Goal: Task Accomplishment & Management: Use online tool/utility

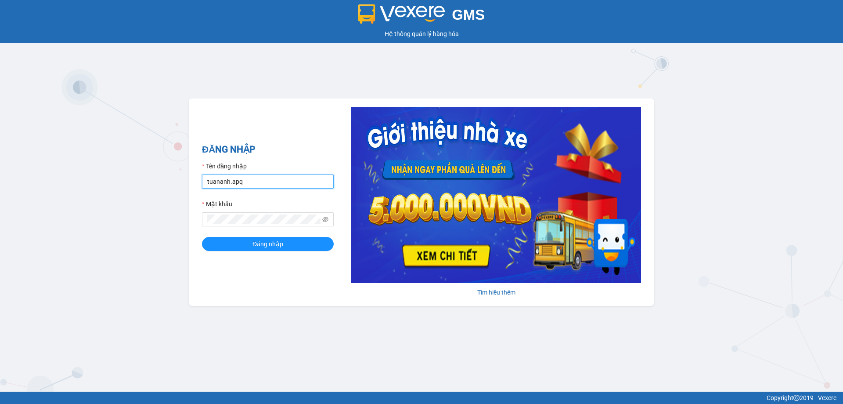
drag, startPoint x: 260, startPoint y: 177, endPoint x: 195, endPoint y: 184, distance: 65.8
click at [195, 184] on div "ĐĂNG NHẬP Tên đăng nhập tuananh.apq Mật khẩu Đăng nhập Tìm hiểu thêm" at bounding box center [421, 201] width 465 height 207
type input "lecuong.apq"
click at [202, 237] on button "Đăng nhập" at bounding box center [268, 244] width 132 height 14
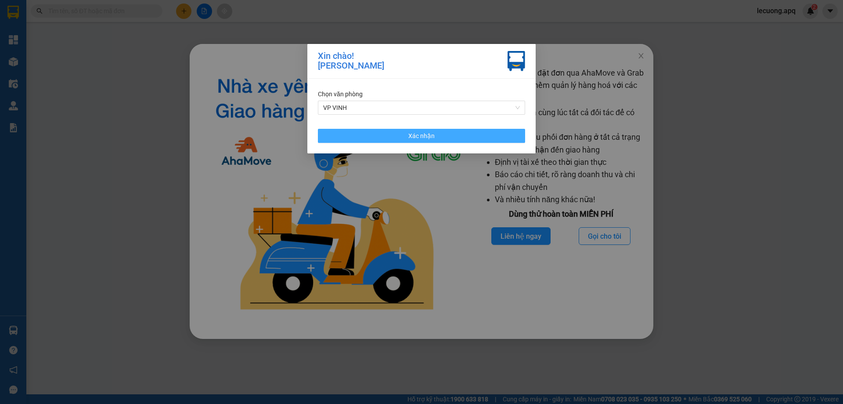
click at [425, 132] on span "Xác nhận" at bounding box center [421, 136] width 26 height 10
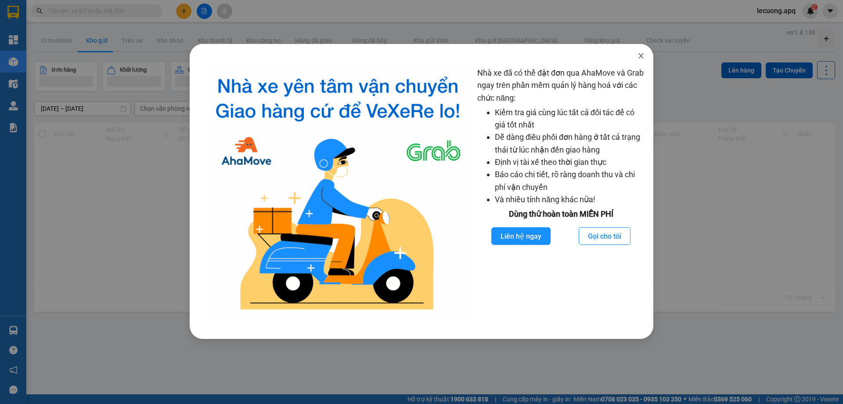
click at [639, 55] on icon "close" at bounding box center [641, 55] width 7 height 7
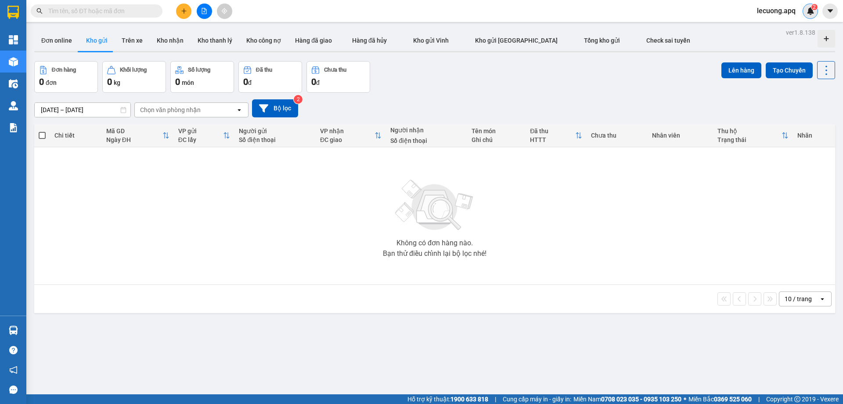
click at [807, 11] on img at bounding box center [811, 11] width 8 height 8
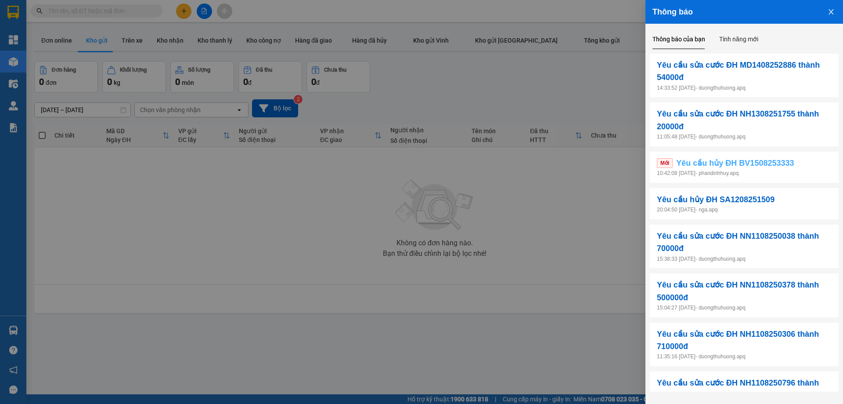
click at [706, 159] on span "Yêu cầu hủy ĐH BV1508253333" at bounding box center [735, 163] width 118 height 12
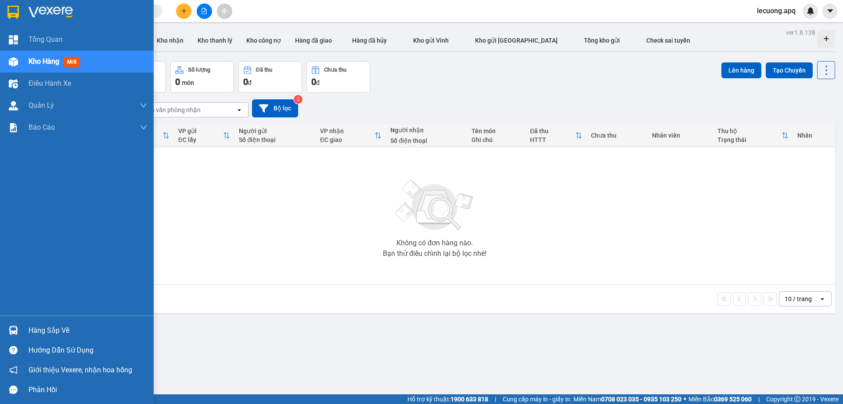
click at [19, 327] on div at bounding box center [13, 329] width 15 height 15
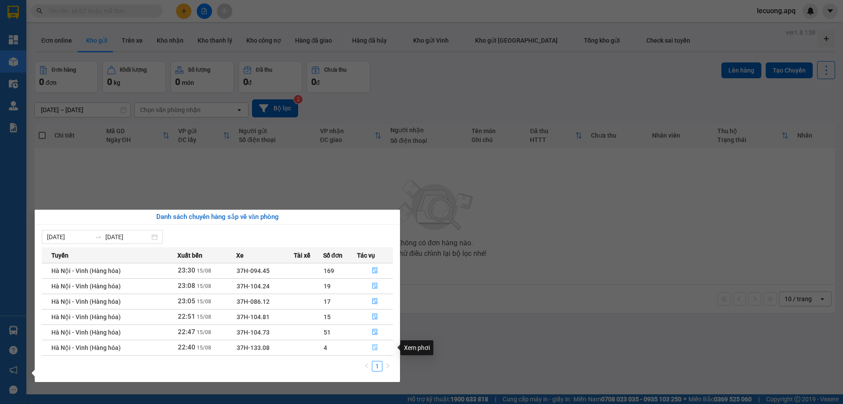
click at [375, 346] on icon "file-done" at bounding box center [375, 347] width 6 height 6
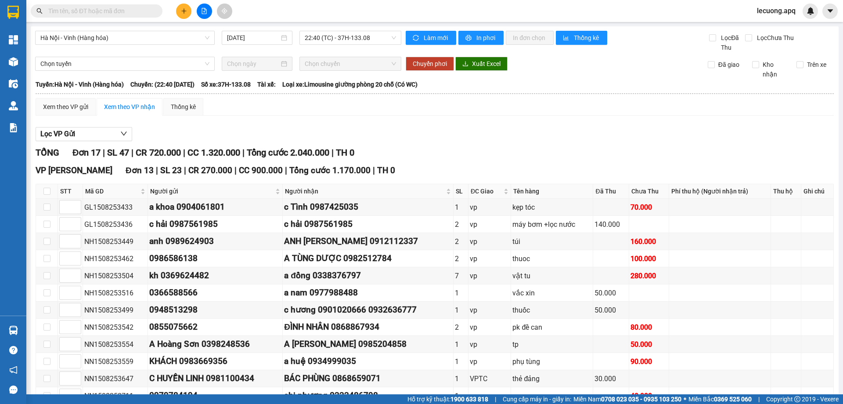
scroll to position [207, 0]
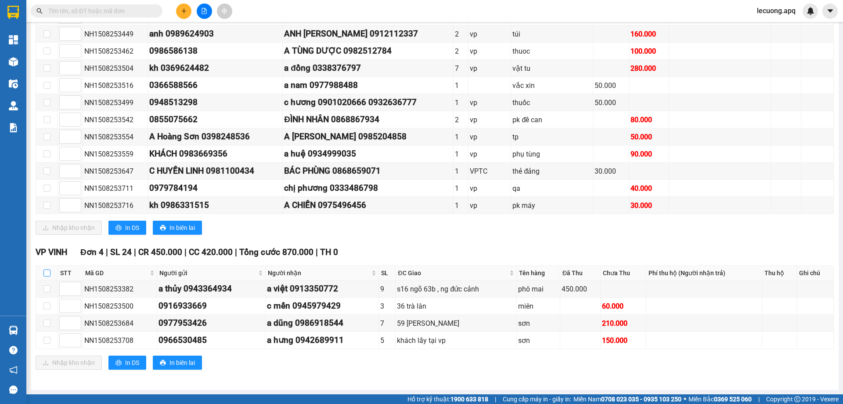
click at [49, 270] on input "checkbox" at bounding box center [46, 272] width 7 height 7
checkbox input "true"
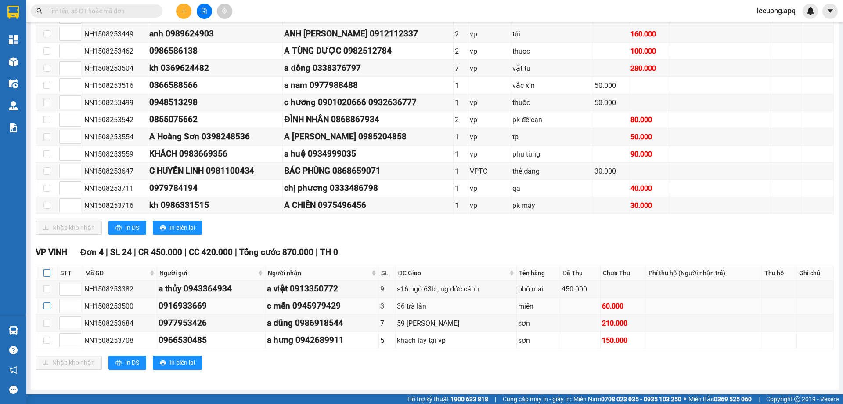
checkbox input "true"
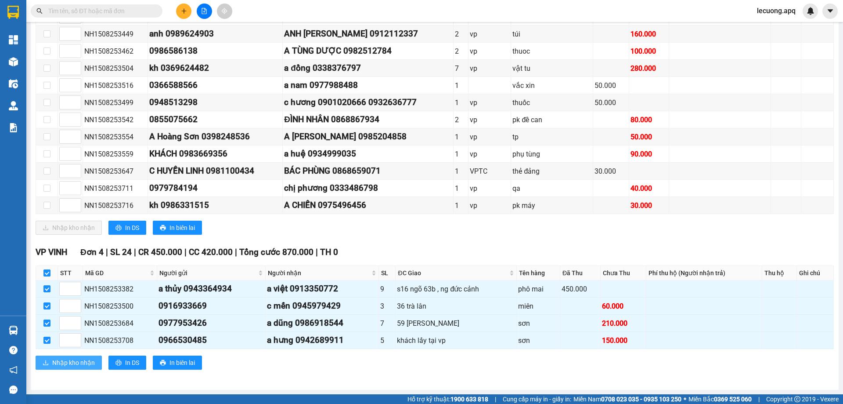
click at [65, 360] on span "Nhập kho nhận" at bounding box center [73, 362] width 43 height 10
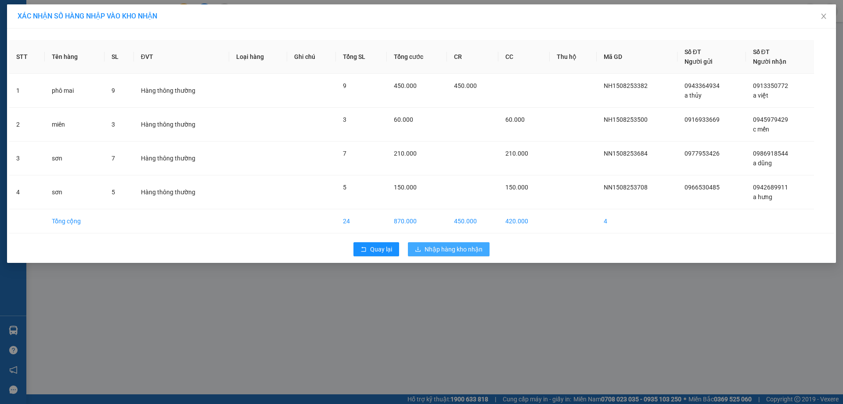
click at [457, 243] on button "Nhập hàng kho nhận" at bounding box center [449, 249] width 82 height 14
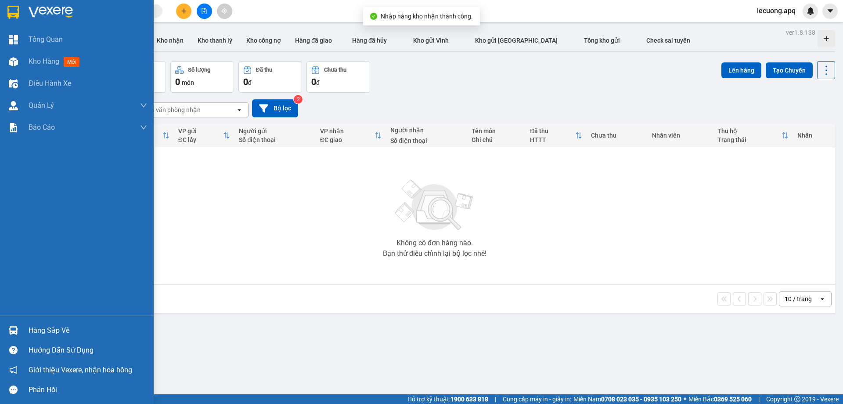
click at [21, 332] on div at bounding box center [13, 329] width 15 height 15
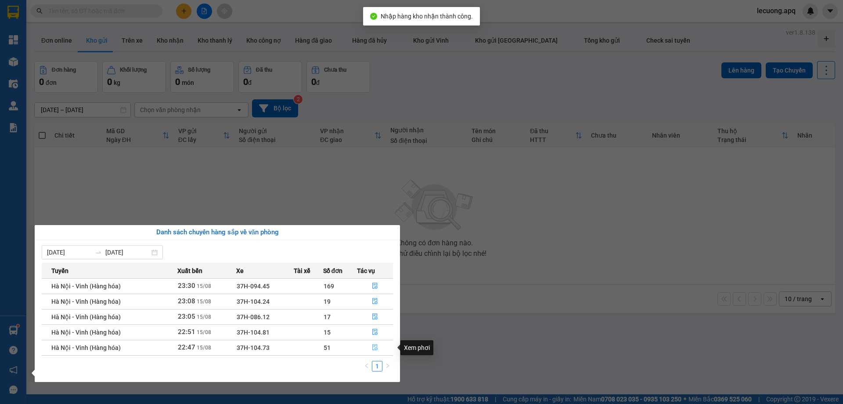
click at [375, 347] on icon "file-done" at bounding box center [375, 347] width 6 height 6
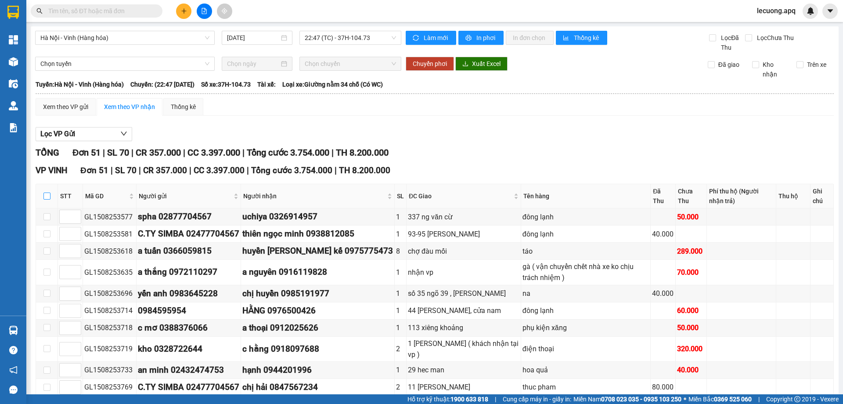
click at [49, 196] on input "checkbox" at bounding box center [46, 195] width 7 height 7
checkbox input "true"
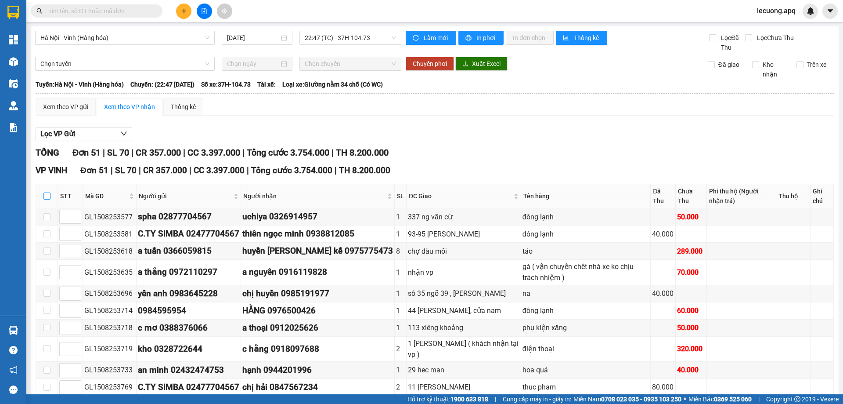
checkbox input "true"
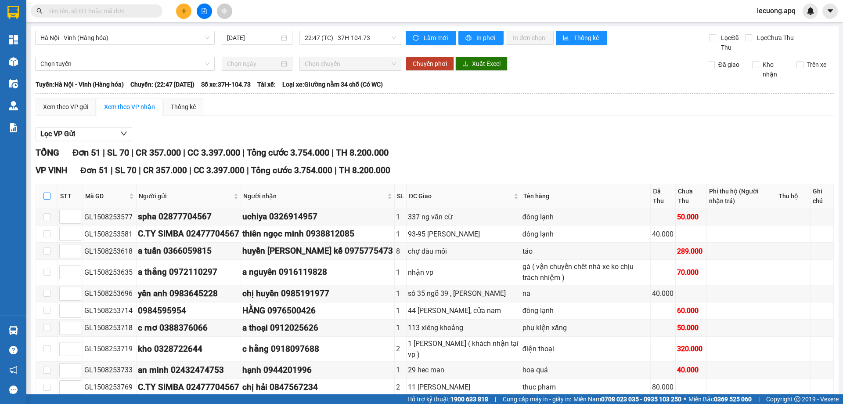
checkbox input "true"
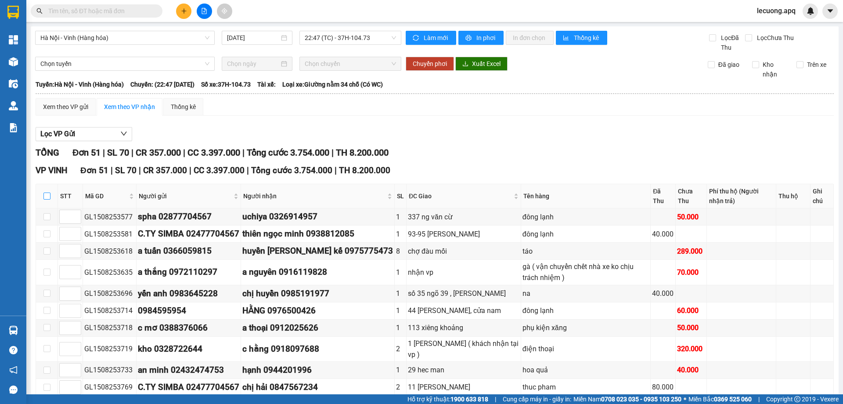
checkbox input "true"
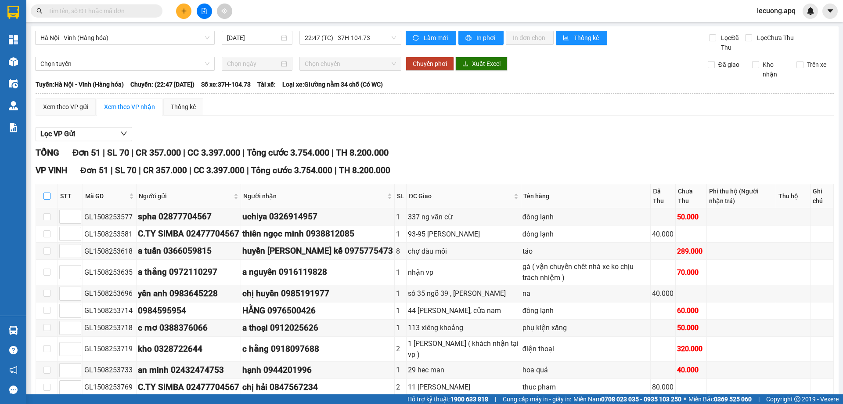
checkbox input "true"
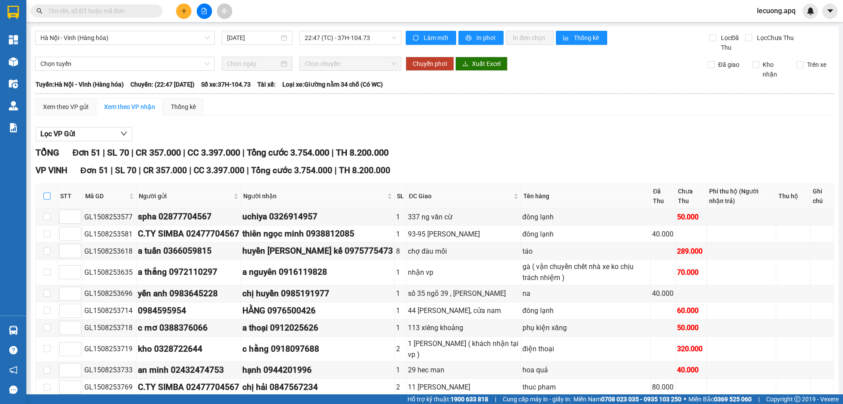
checkbox input "true"
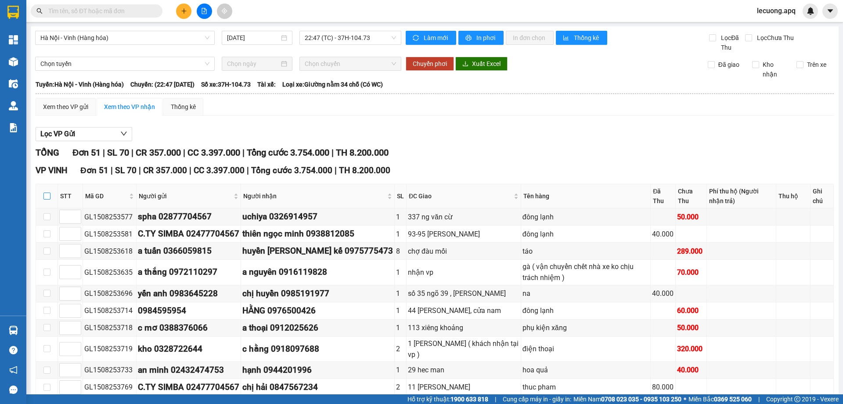
checkbox input "true"
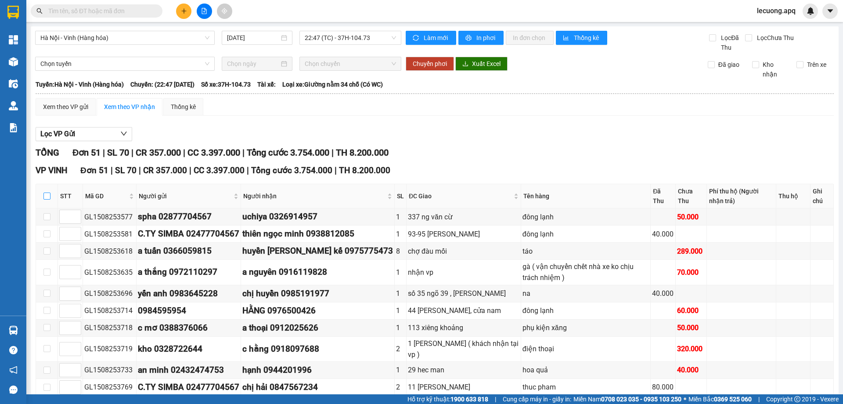
checkbox input "true"
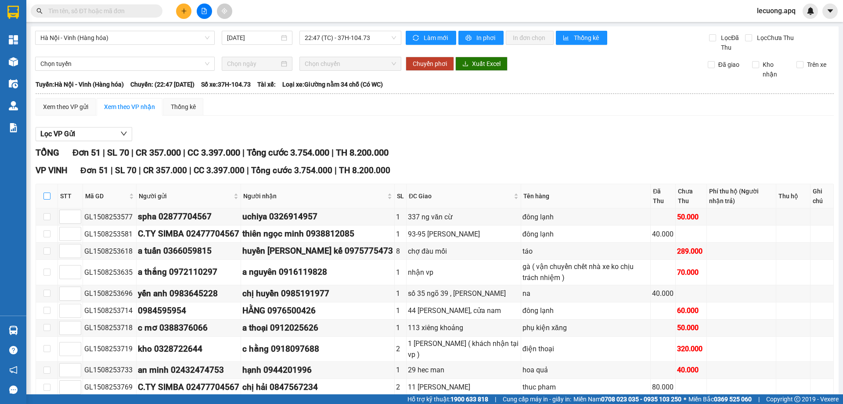
checkbox input "true"
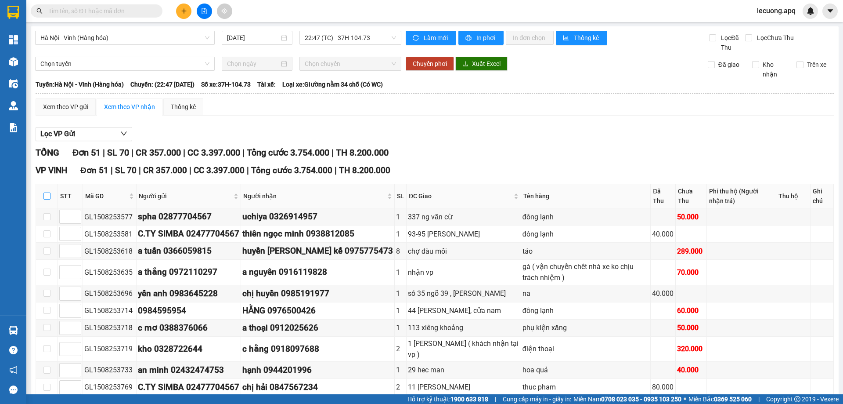
checkbox input "true"
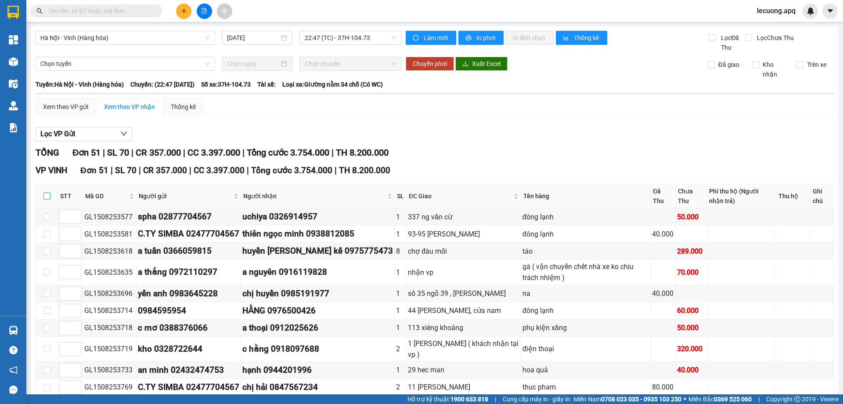
checkbox input "true"
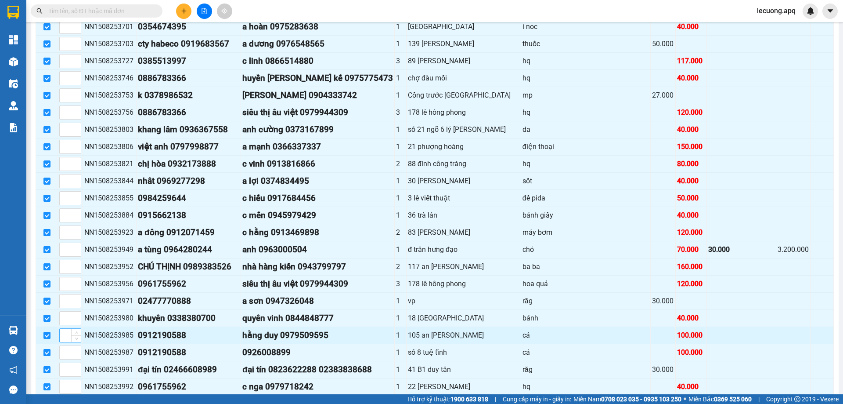
scroll to position [749, 0]
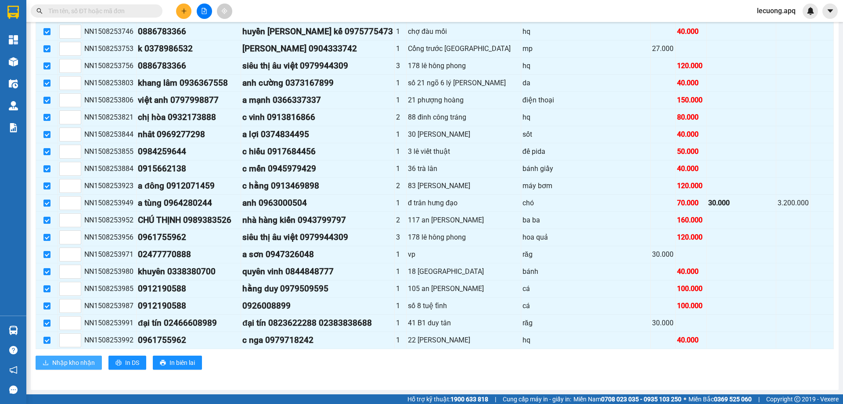
click at [70, 362] on span "Nhập kho nhận" at bounding box center [73, 362] width 43 height 10
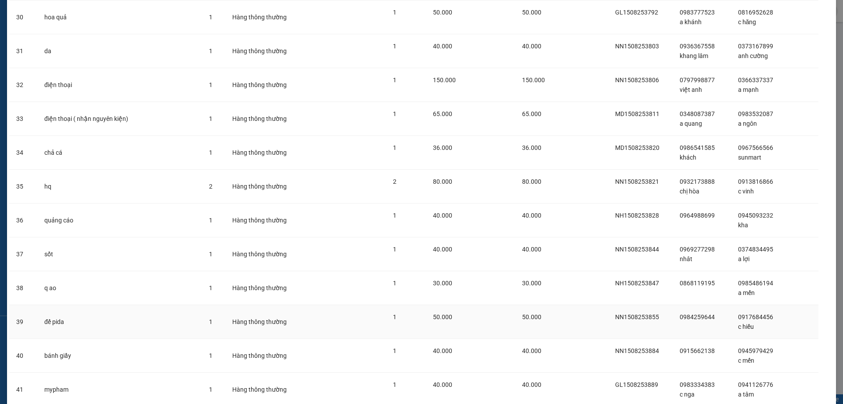
scroll to position [1449, 0]
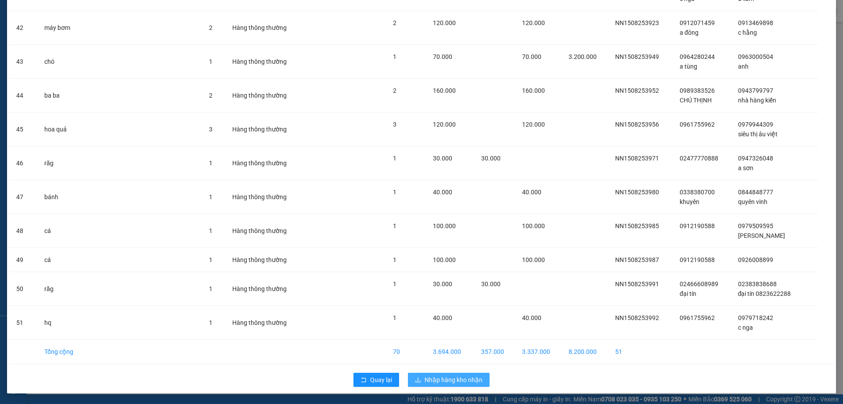
click at [451, 382] on span "Nhập hàng kho nhận" at bounding box center [454, 380] width 58 height 10
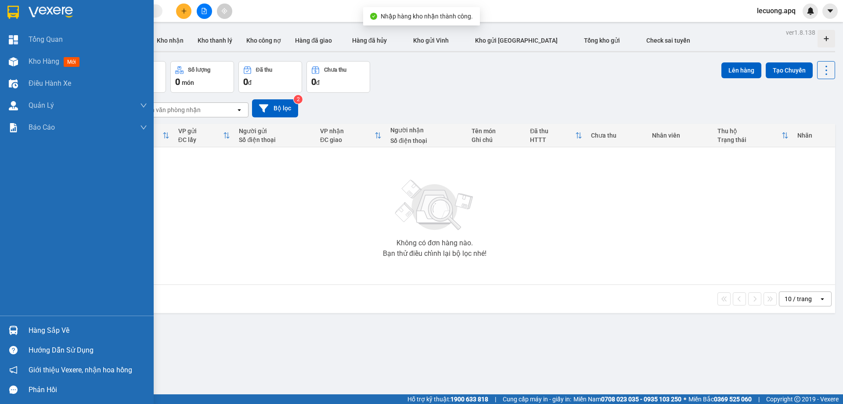
click at [23, 326] on div "Hàng sắp về" at bounding box center [77, 330] width 154 height 20
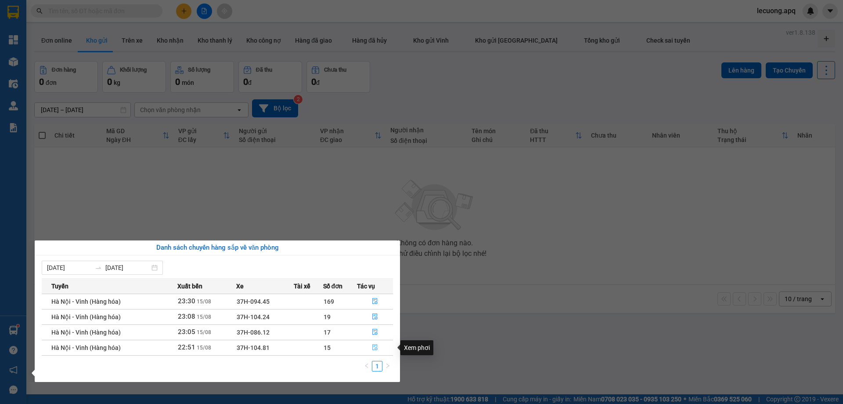
click at [375, 344] on icon "file-done" at bounding box center [374, 347] width 5 height 6
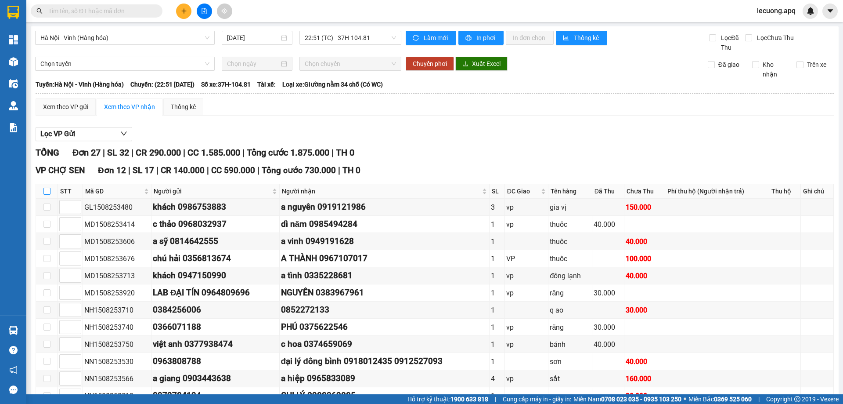
scroll to position [307, 0]
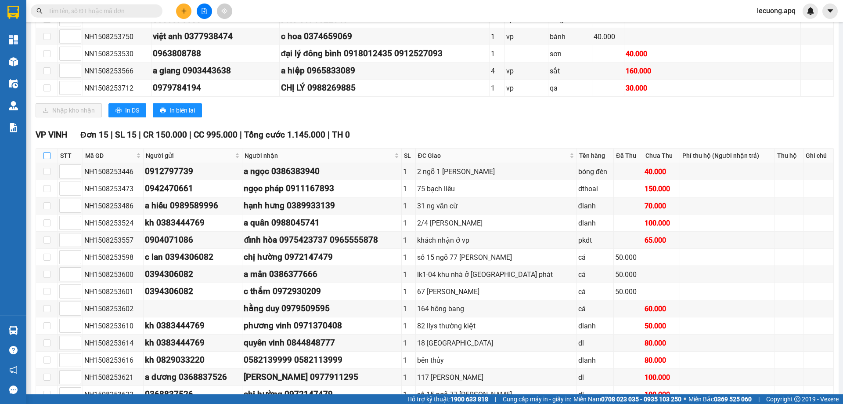
click at [45, 153] on input "checkbox" at bounding box center [46, 155] width 7 height 7
checkbox input "true"
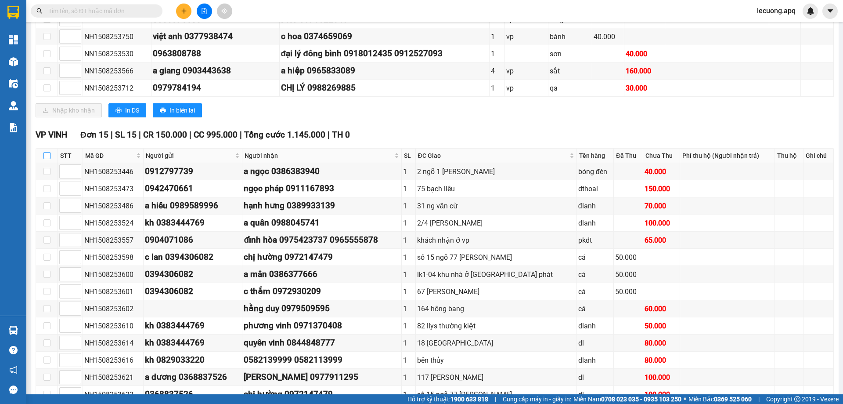
checkbox input "true"
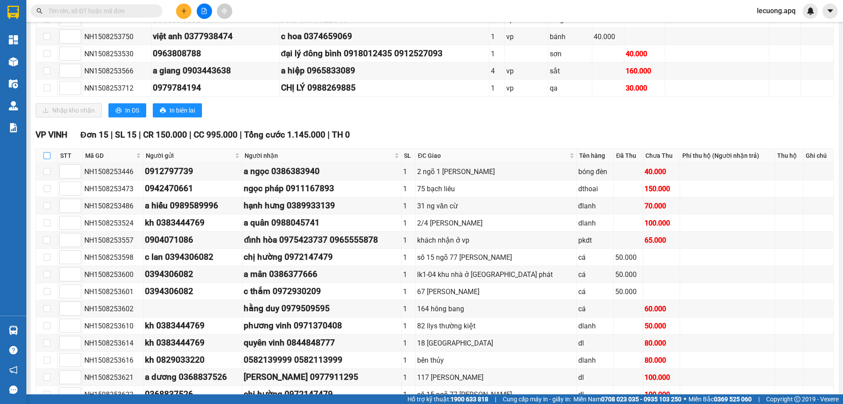
checkbox input "true"
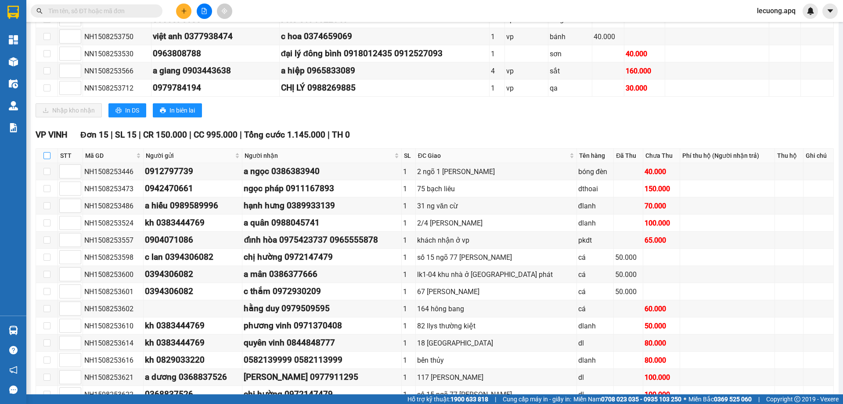
checkbox input "true"
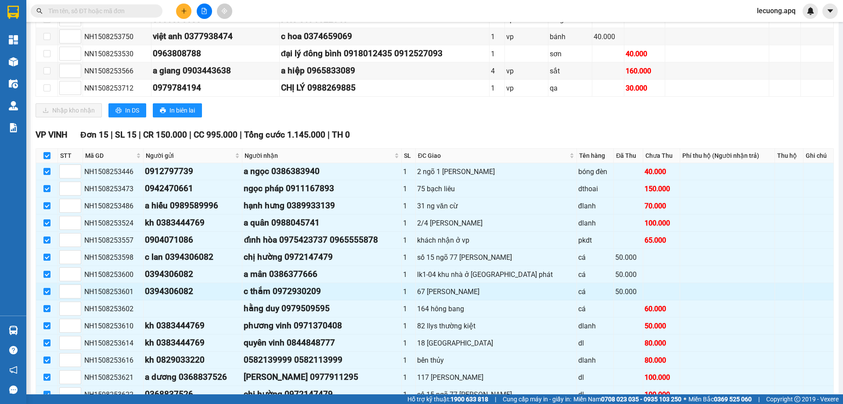
scroll to position [378, 0]
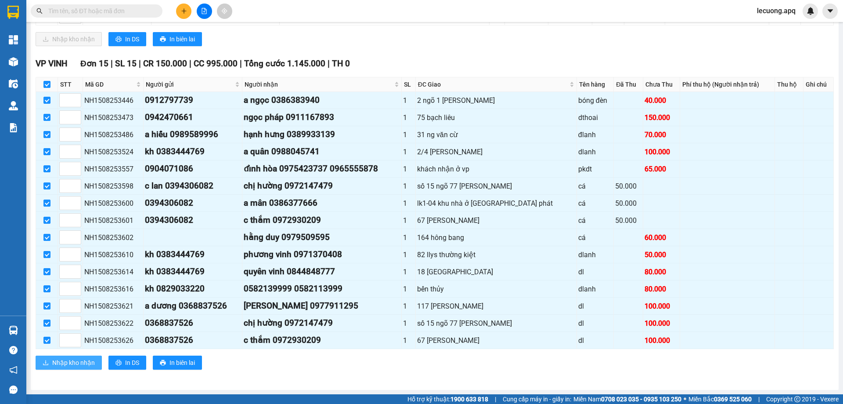
click at [80, 363] on span "Nhập kho nhận" at bounding box center [73, 362] width 43 height 10
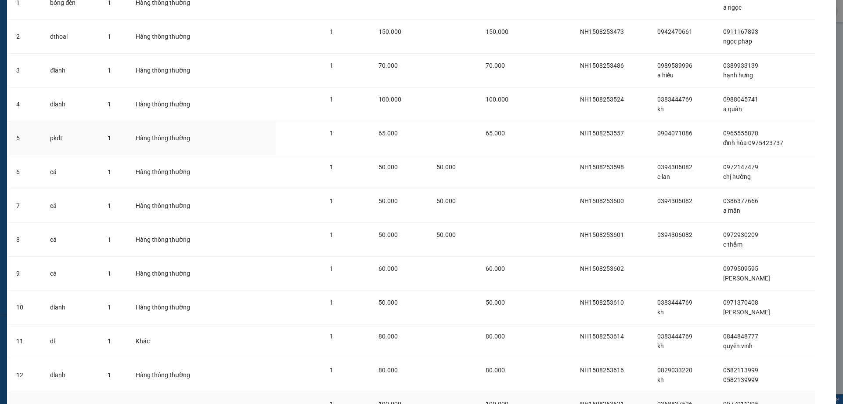
scroll to position [241, 0]
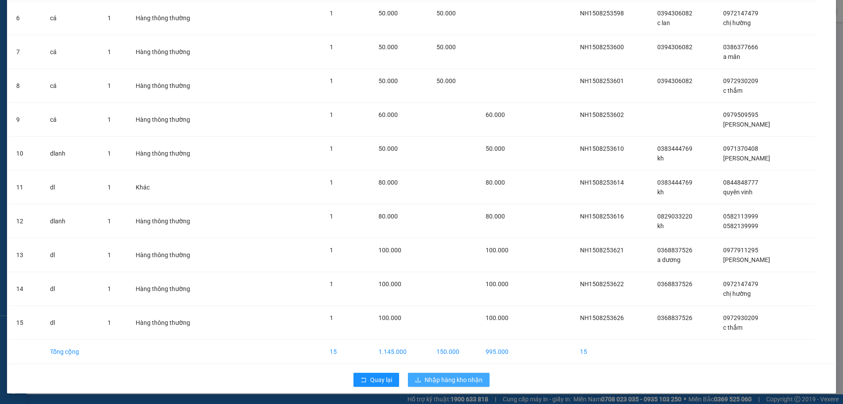
click at [446, 375] on span "Nhập hàng kho nhận" at bounding box center [454, 380] width 58 height 10
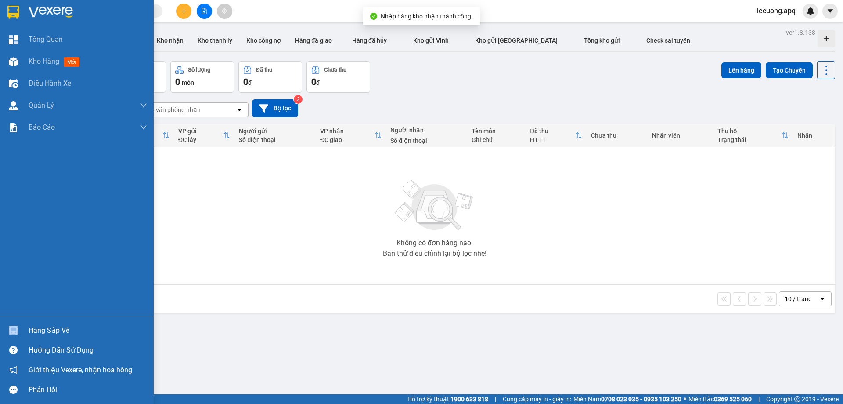
click at [29, 323] on div "Hàng sắp về" at bounding box center [77, 330] width 154 height 20
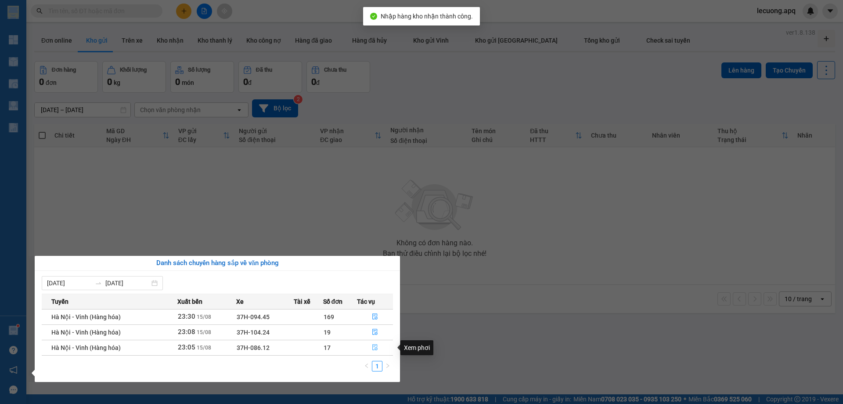
click at [372, 343] on button "button" at bounding box center [374, 347] width 35 height 14
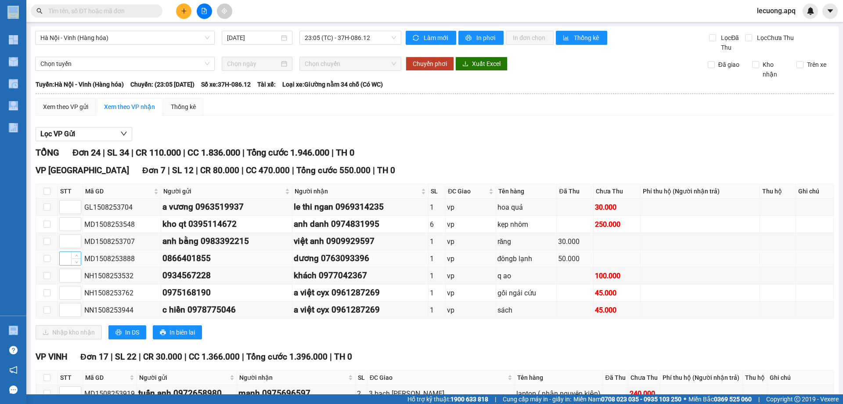
scroll to position [220, 0]
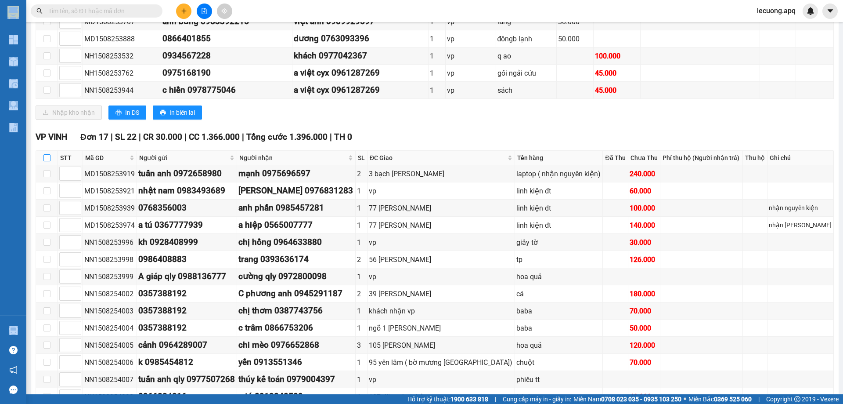
click at [47, 157] on input "checkbox" at bounding box center [46, 157] width 7 height 7
checkbox input "true"
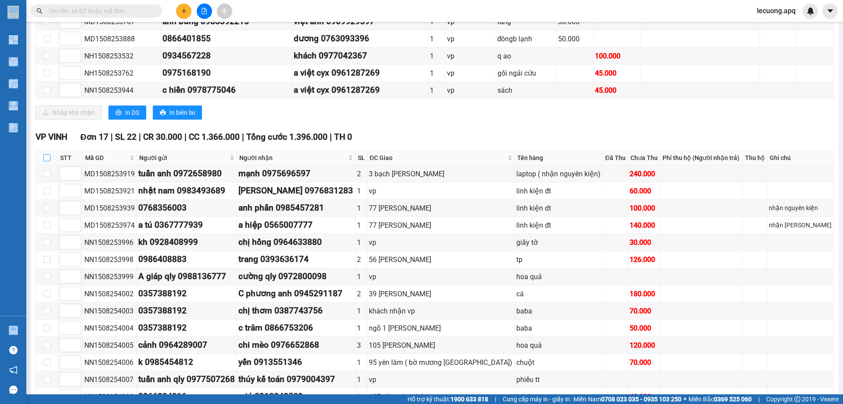
checkbox input "true"
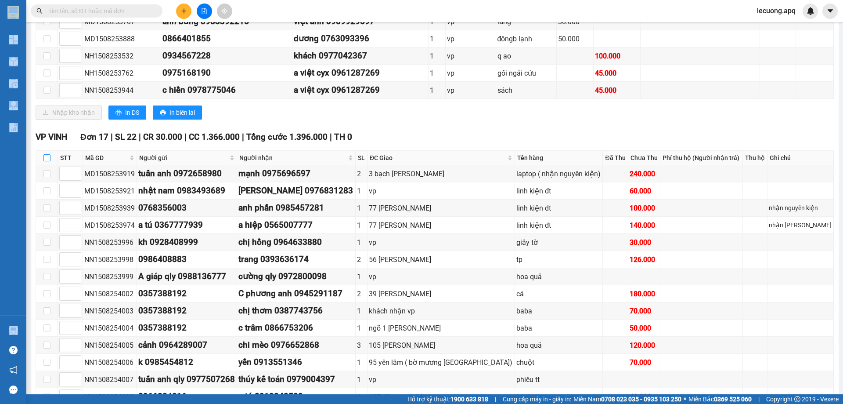
checkbox input "true"
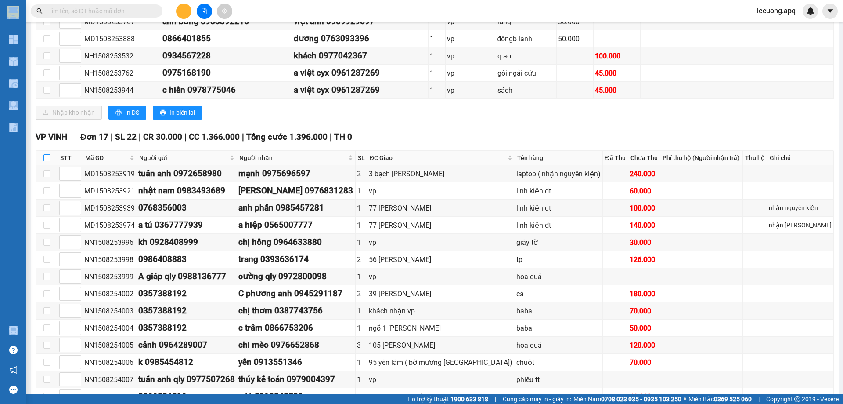
checkbox input "true"
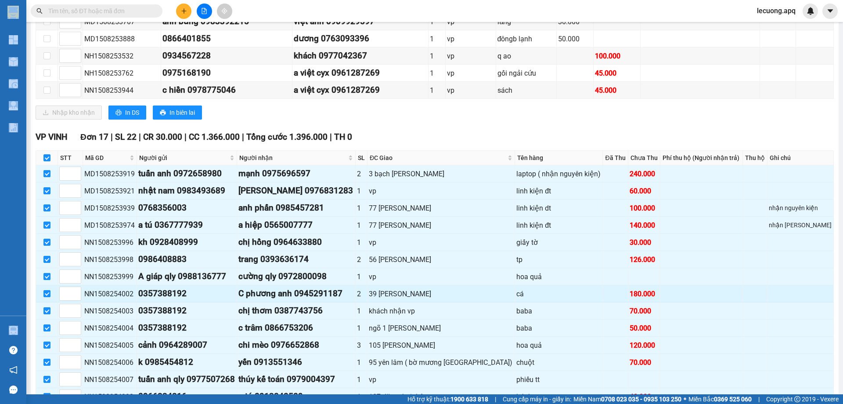
scroll to position [327, 0]
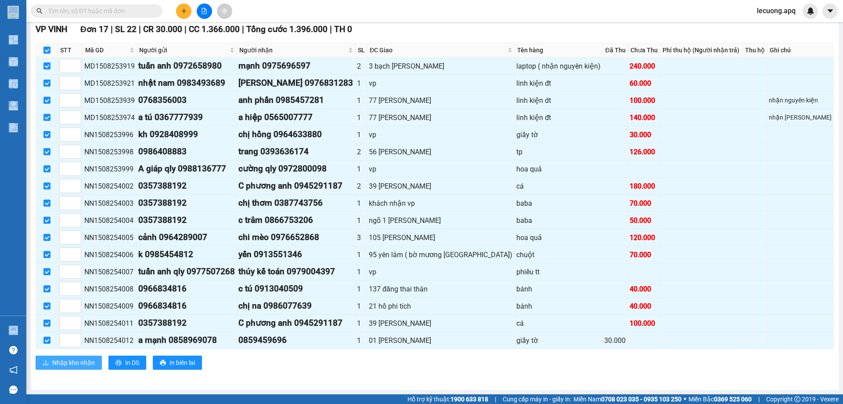
click at [78, 360] on span "Nhập kho nhận" at bounding box center [73, 362] width 43 height 10
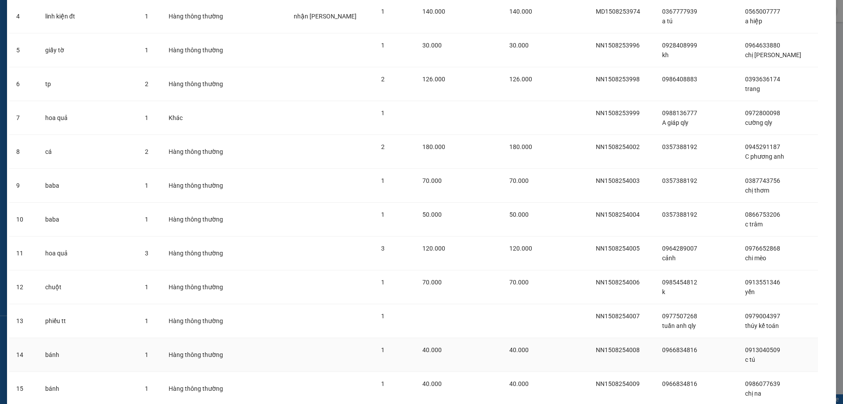
scroll to position [309, 0]
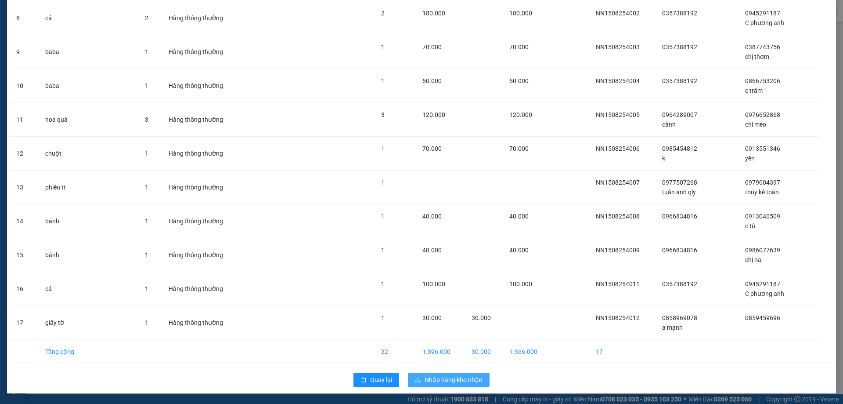
click at [440, 375] on span "Nhập hàng kho nhận" at bounding box center [454, 380] width 58 height 10
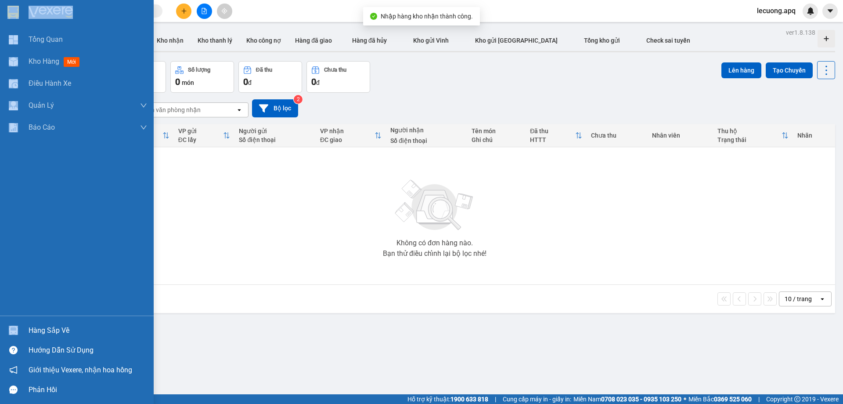
click at [34, 327] on div "Hàng sắp về" at bounding box center [88, 330] width 119 height 13
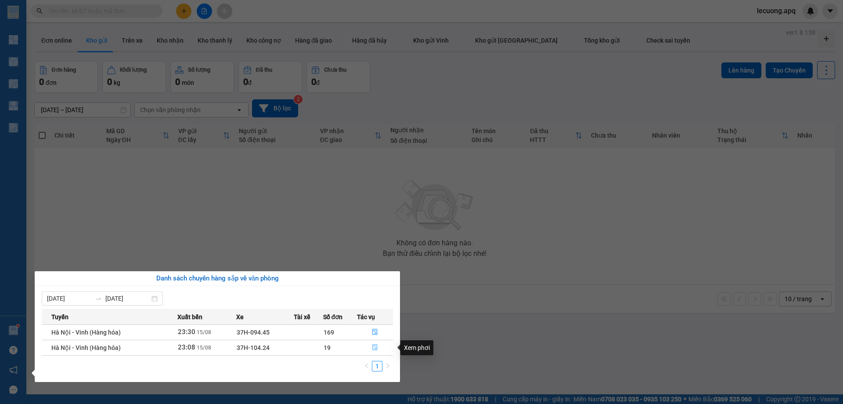
click at [374, 344] on icon "file-done" at bounding box center [374, 347] width 5 height 6
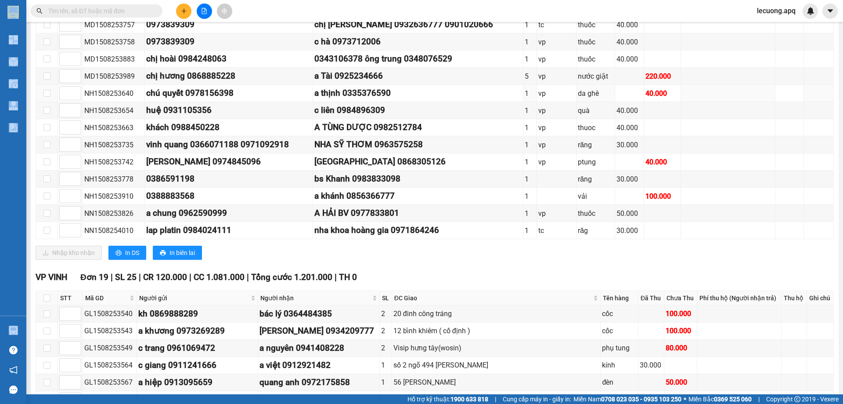
scroll to position [395, 0]
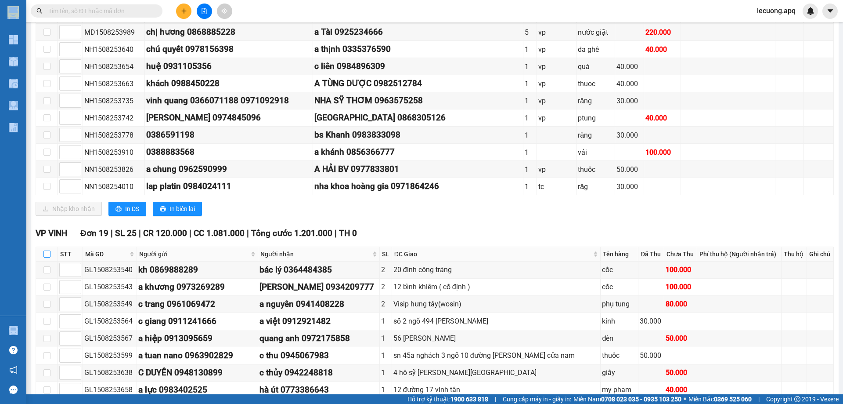
click at [45, 252] on input "checkbox" at bounding box center [46, 253] width 7 height 7
checkbox input "true"
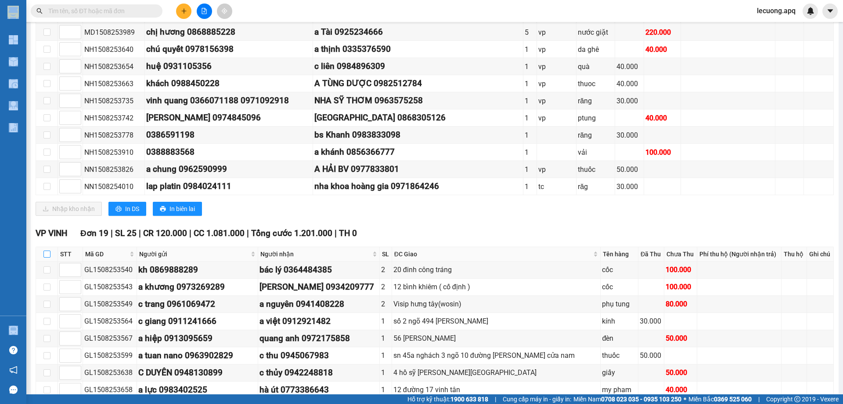
checkbox input "true"
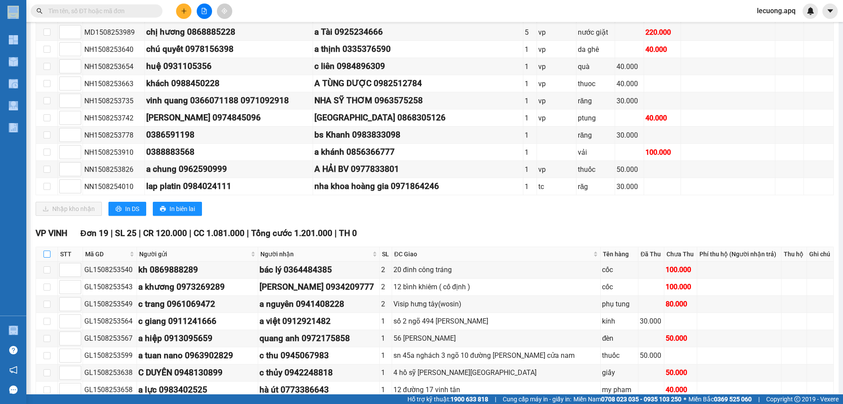
checkbox input "true"
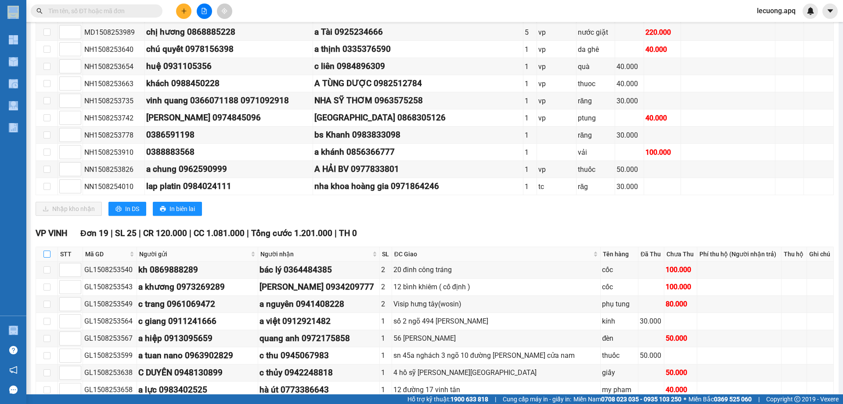
checkbox input "true"
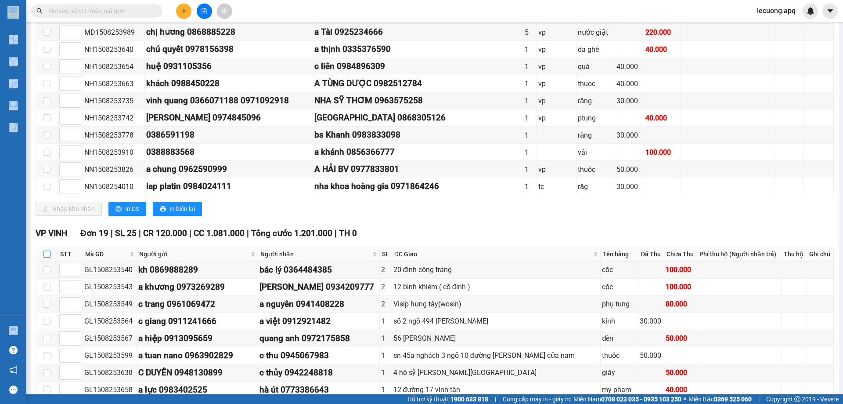
checkbox input "true"
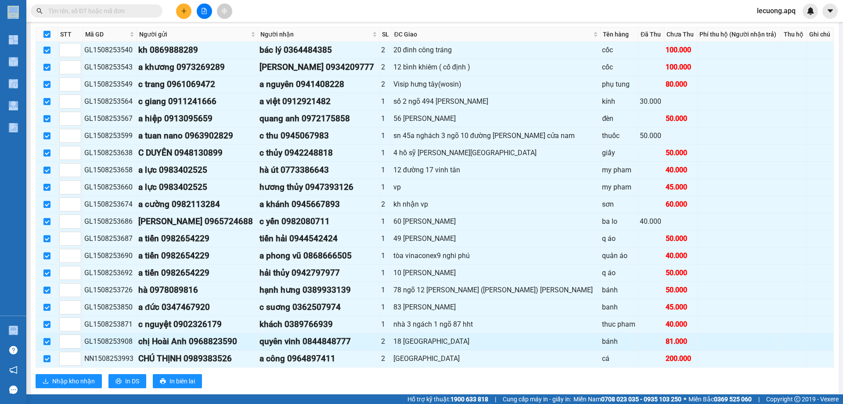
scroll to position [633, 0]
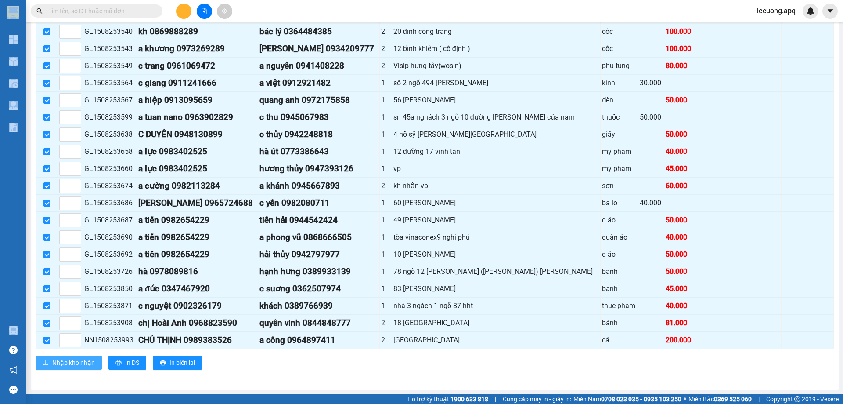
click at [61, 365] on span "Nhập kho nhận" at bounding box center [73, 362] width 43 height 10
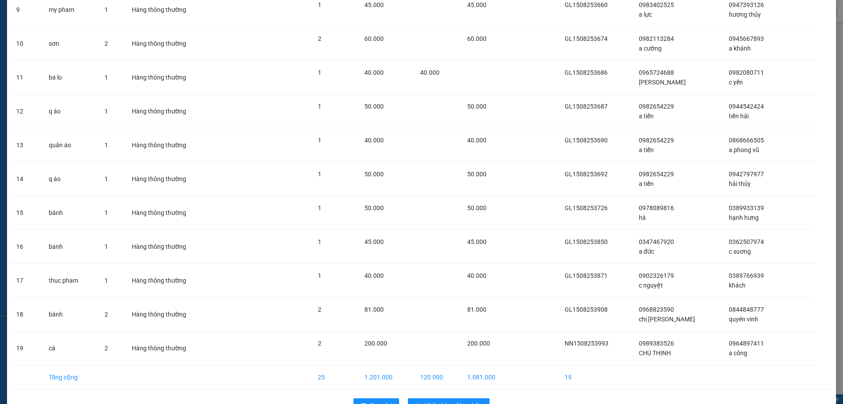
scroll to position [377, 0]
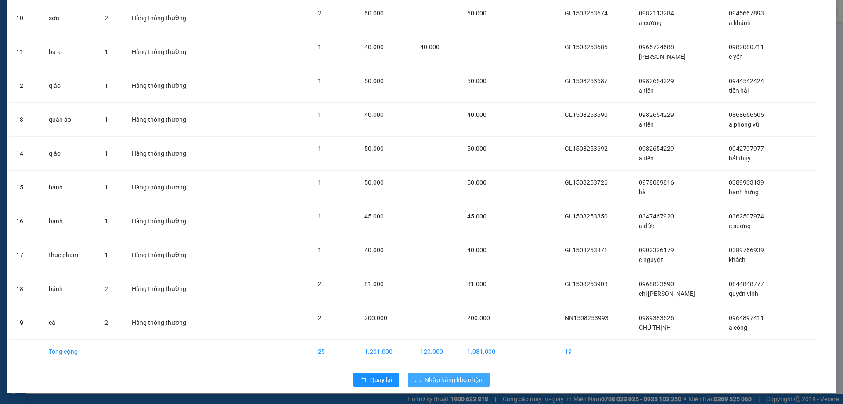
click at [435, 386] on button "Nhập hàng kho nhận" at bounding box center [449, 379] width 82 height 14
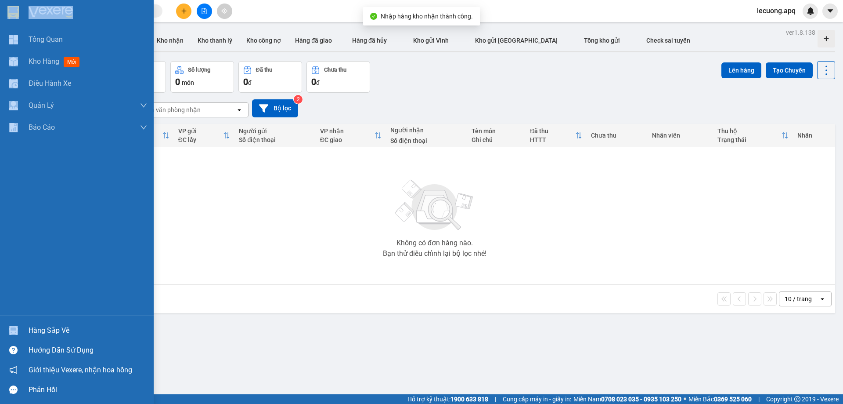
click at [38, 325] on div "Hàng sắp về" at bounding box center [88, 330] width 119 height 13
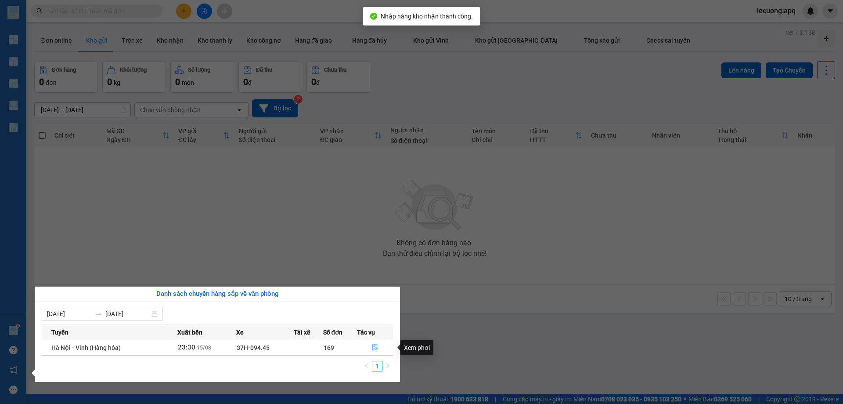
click at [376, 346] on icon "file-done" at bounding box center [375, 347] width 6 height 6
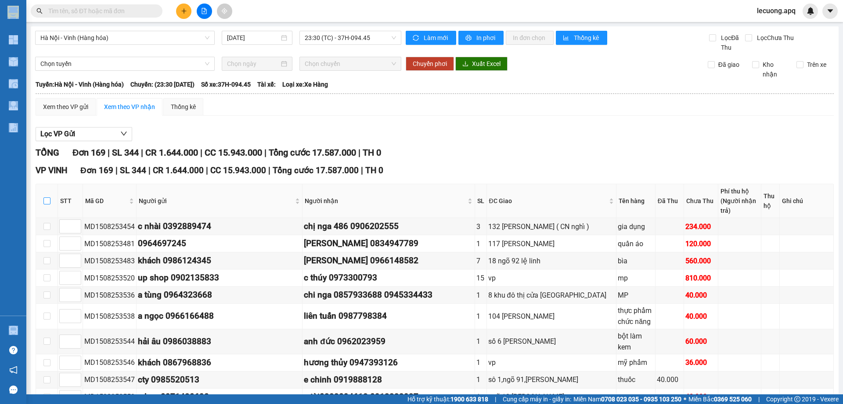
click at [46, 197] on input "checkbox" at bounding box center [46, 200] width 7 height 7
checkbox input "true"
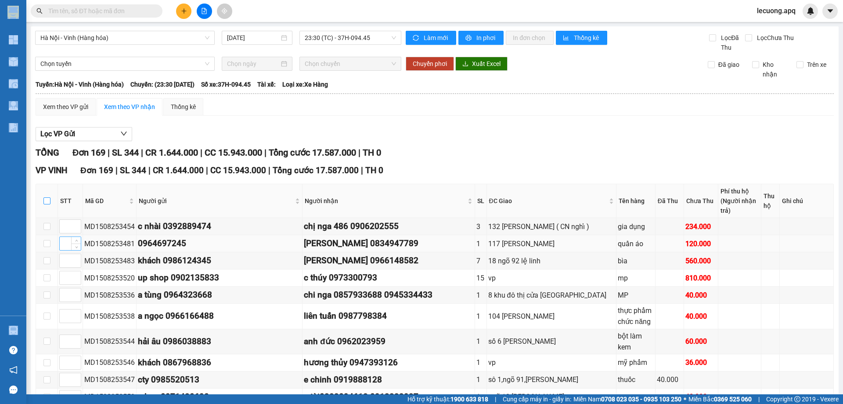
checkbox input "true"
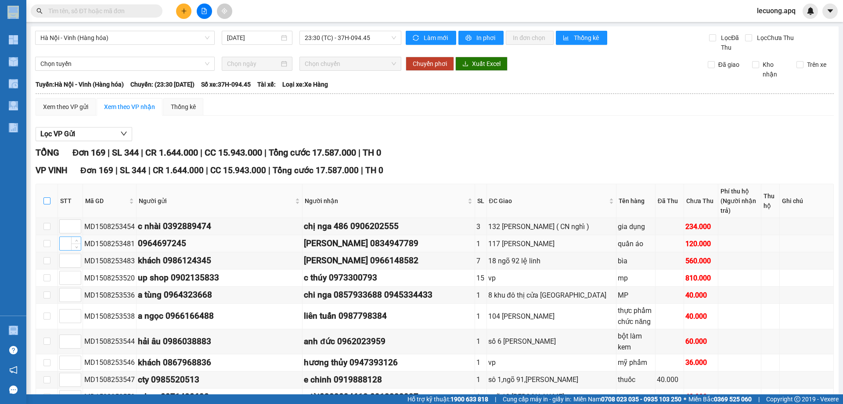
checkbox input "true"
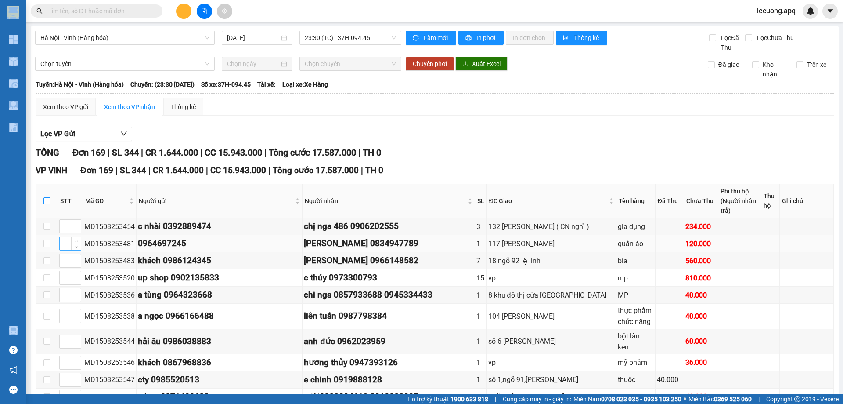
checkbox input "true"
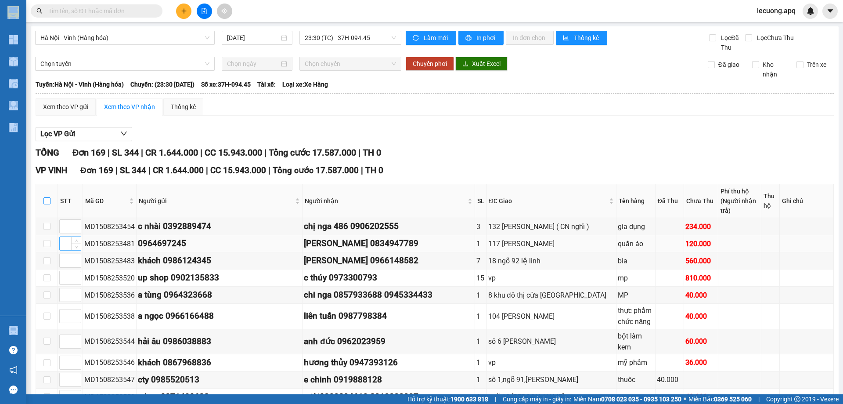
checkbox input "true"
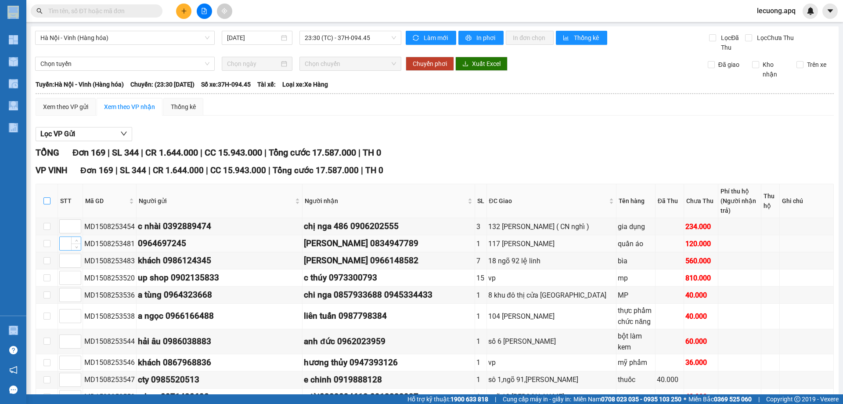
checkbox input "true"
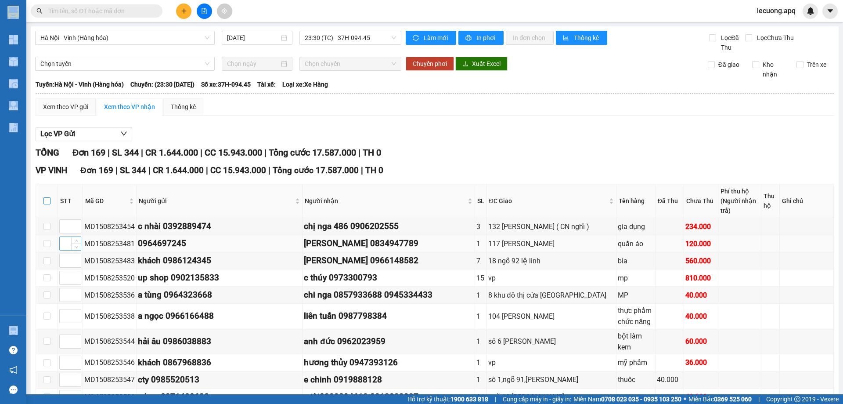
checkbox input "true"
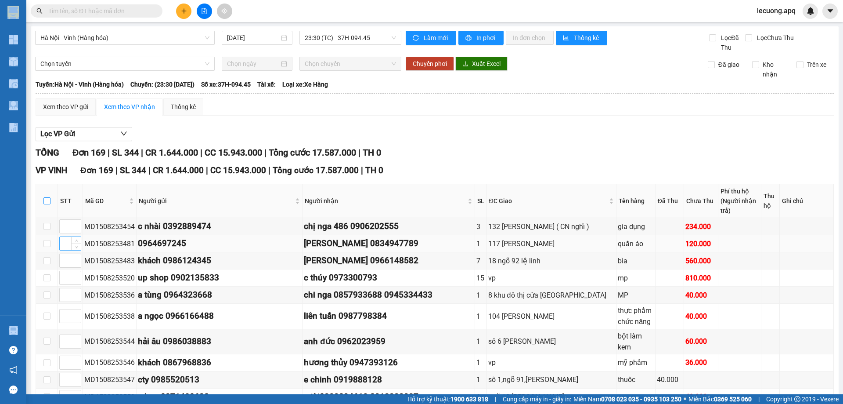
checkbox input "true"
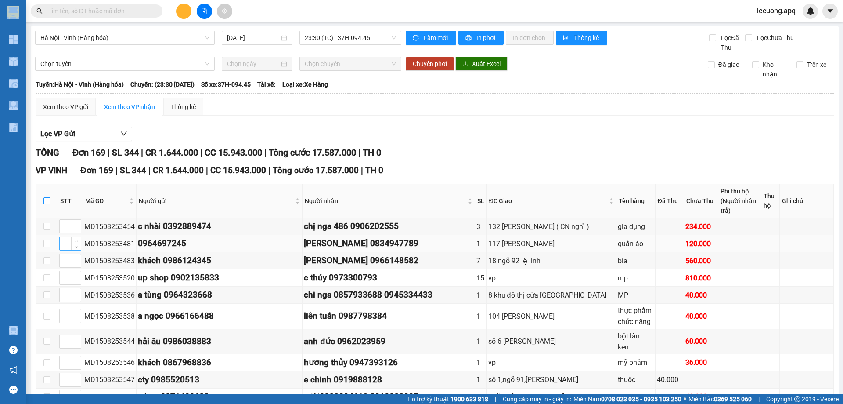
checkbox input "true"
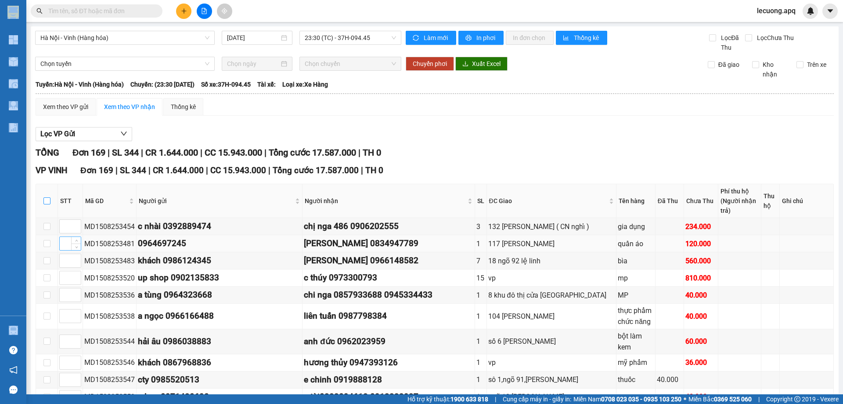
checkbox input "true"
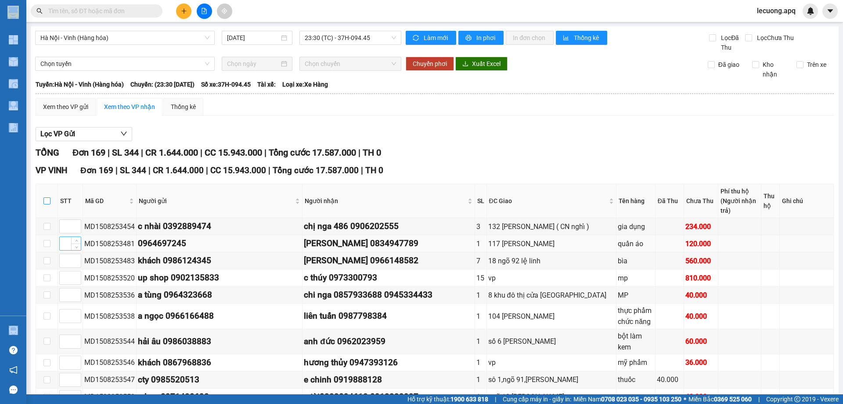
checkbox input "true"
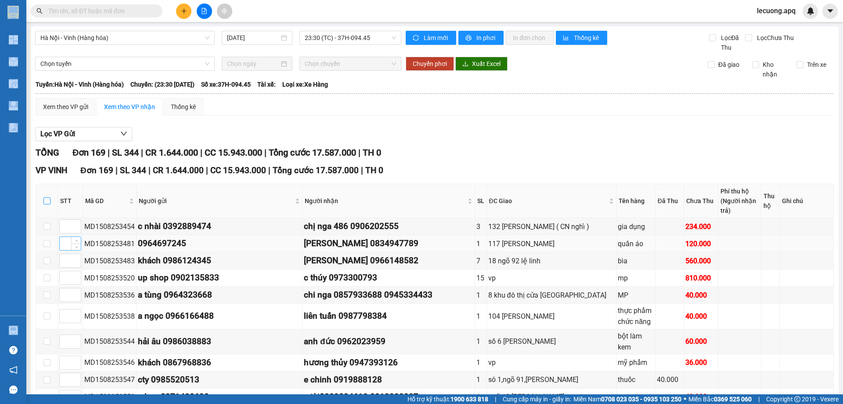
checkbox input "true"
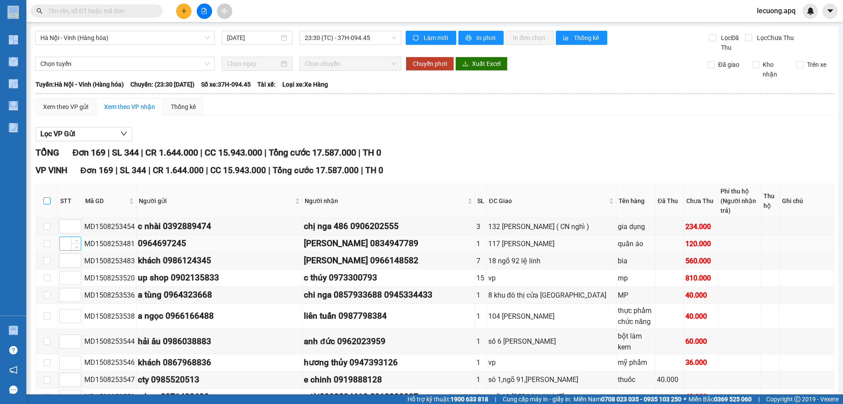
checkbox input "true"
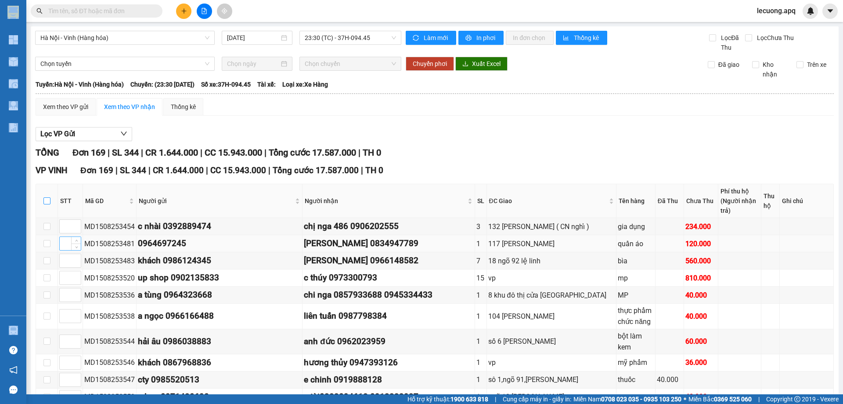
checkbox input "true"
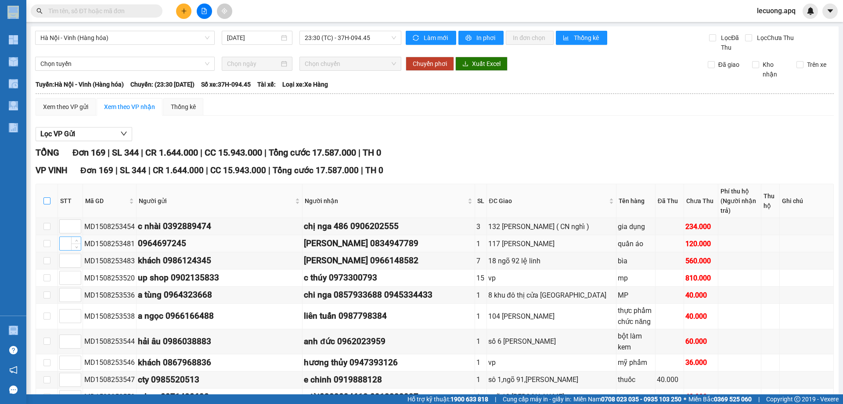
checkbox input "true"
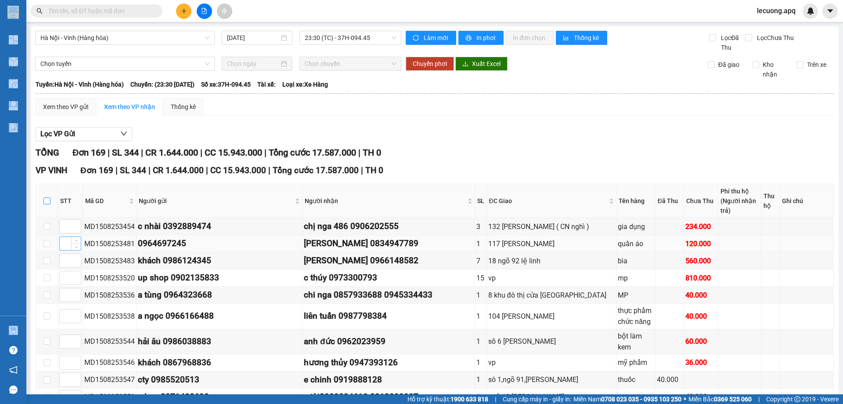
checkbox input "true"
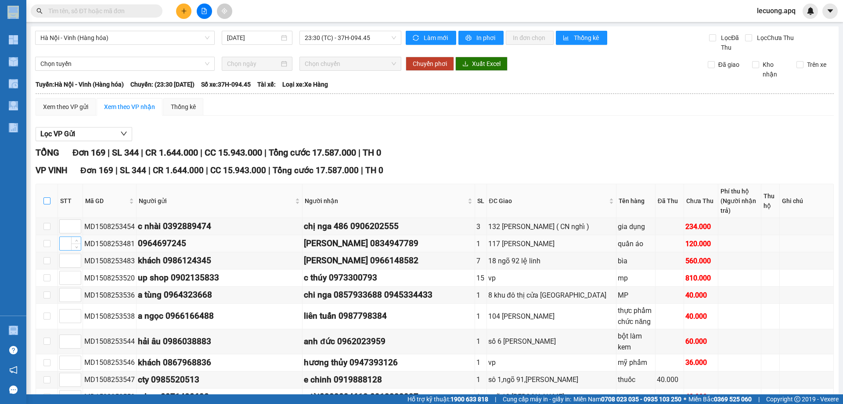
checkbox input "true"
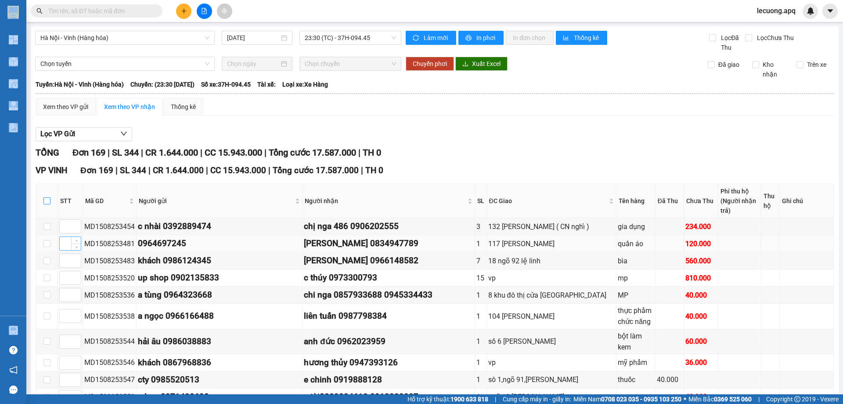
checkbox input "true"
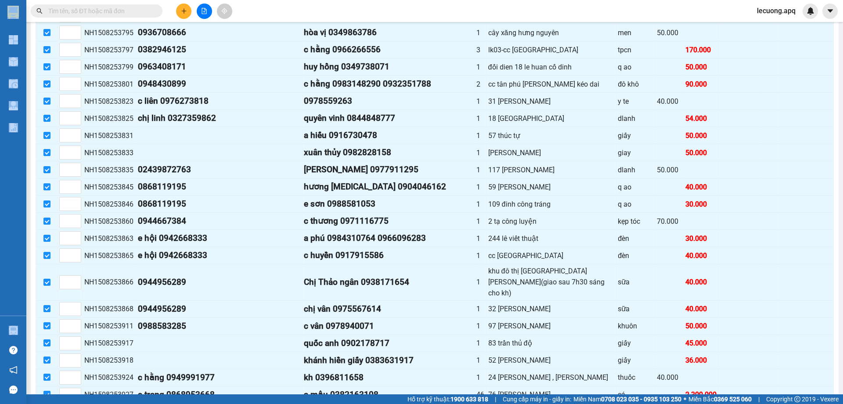
scroll to position [2807, 0]
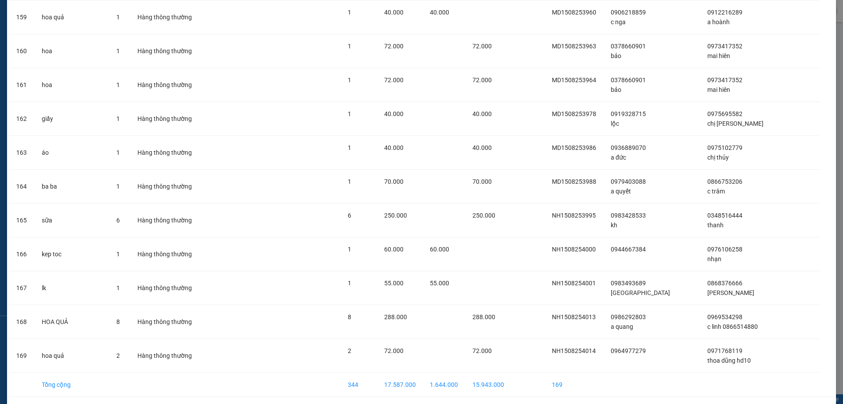
scroll to position [5429, 0]
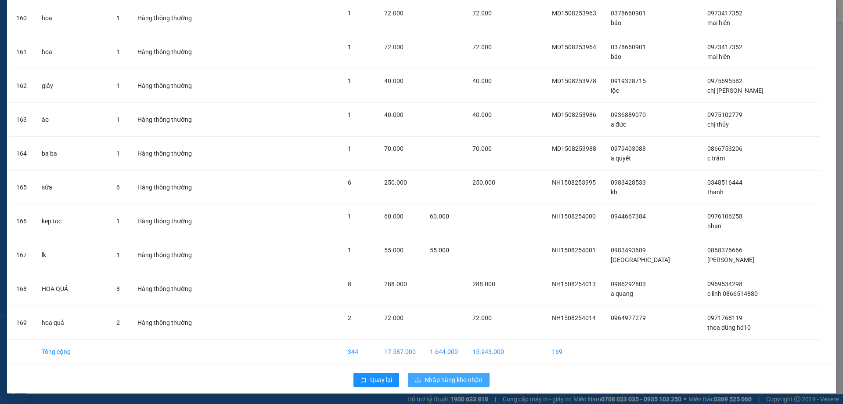
click at [442, 375] on span "Nhập hàng kho nhận" at bounding box center [454, 380] width 58 height 10
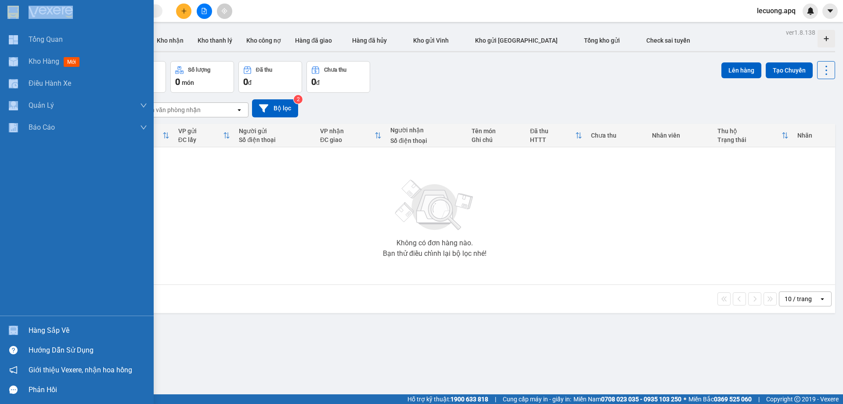
click at [26, 326] on div "Hàng sắp về" at bounding box center [77, 330] width 154 height 20
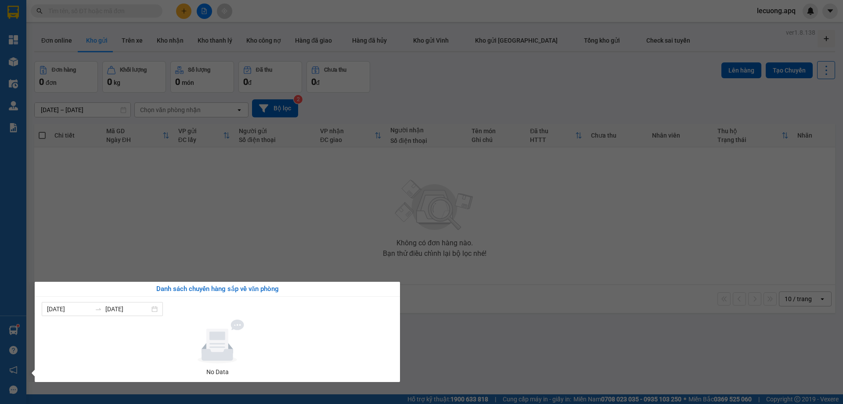
click at [86, 258] on section "Kết quả tìm kiếm ( 0 ) Bộ lọc No Data lecuong.apq Tổng Quan Kho hàng mới Điều h…" at bounding box center [421, 202] width 843 height 404
